Goal: Check status: Check status

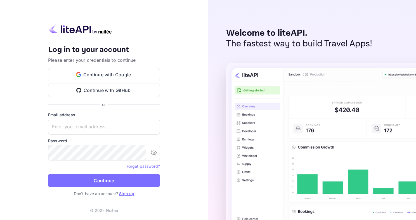
click at [101, 121] on input "text" at bounding box center [104, 127] width 112 height 16
type input "[EMAIL_ADDRESS][DOMAIN_NAME]"
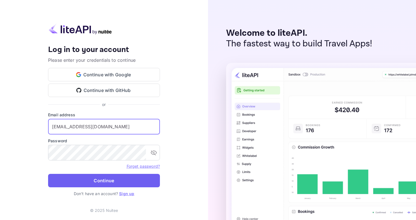
click at [105, 175] on button "Continue" at bounding box center [104, 180] width 112 height 13
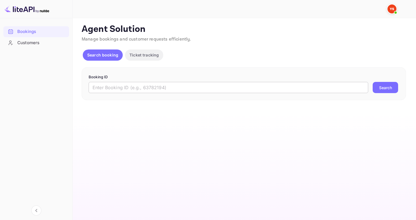
click at [129, 88] on input "text" at bounding box center [228, 87] width 279 height 11
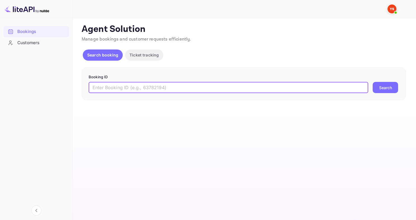
paste input "9429109"
type input "9429109"
click at [373, 82] on button "Search" at bounding box center [385, 87] width 25 height 11
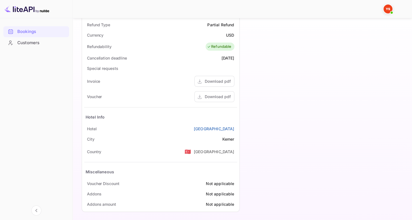
scroll to position [224, 0]
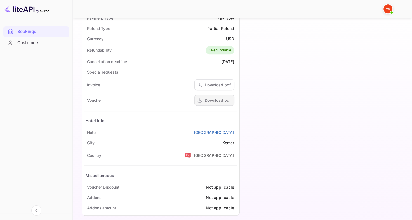
click at [217, 98] on div "Download pdf" at bounding box center [218, 100] width 26 height 6
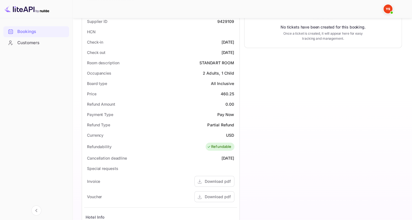
scroll to position [126, 0]
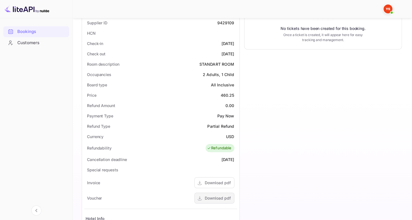
click at [209, 195] on div "Download pdf" at bounding box center [218, 198] width 26 height 6
